Goal: Complete application form

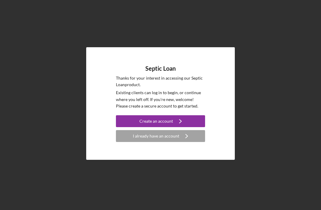
click at [172, 127] on div "Create an account" at bounding box center [156, 121] width 34 height 12
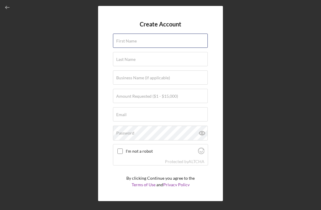
click at [132, 40] on input "First Name" at bounding box center [160, 41] width 95 height 14
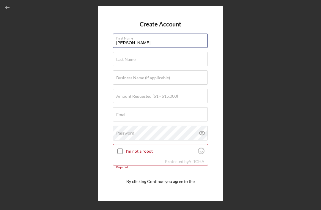
type input "[PERSON_NAME]"
click at [131, 61] on label "Last Name" at bounding box center [125, 59] width 19 height 5
click at [131, 61] on input "Last Name" at bounding box center [160, 59] width 95 height 14
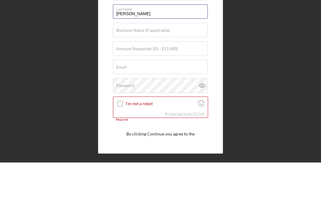
type input "[PERSON_NAME]"
click at [123, 94] on label "Amount Requested ($1 - $15,000)" at bounding box center [147, 96] width 62 height 5
click at [123, 89] on input "Amount Requested ($1 - $15,000)" at bounding box center [160, 96] width 95 height 14
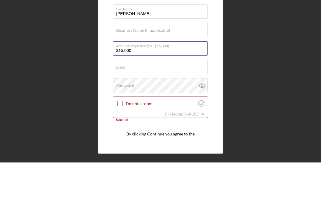
type input "$15,000"
click at [127, 107] on input "Email" at bounding box center [160, 114] width 95 height 14
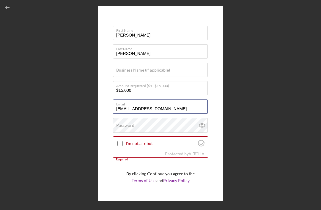
scroll to position [7, 0]
type input "[EMAIL_ADDRESS][DOMAIN_NAME]"
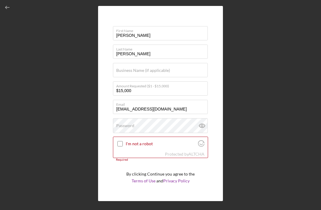
click at [251, 73] on div "Create Account First Name [PERSON_NAME] Last Name [PERSON_NAME] Business Name (…" at bounding box center [160, 103] width 315 height 207
